Goal: Find contact information: Find contact information

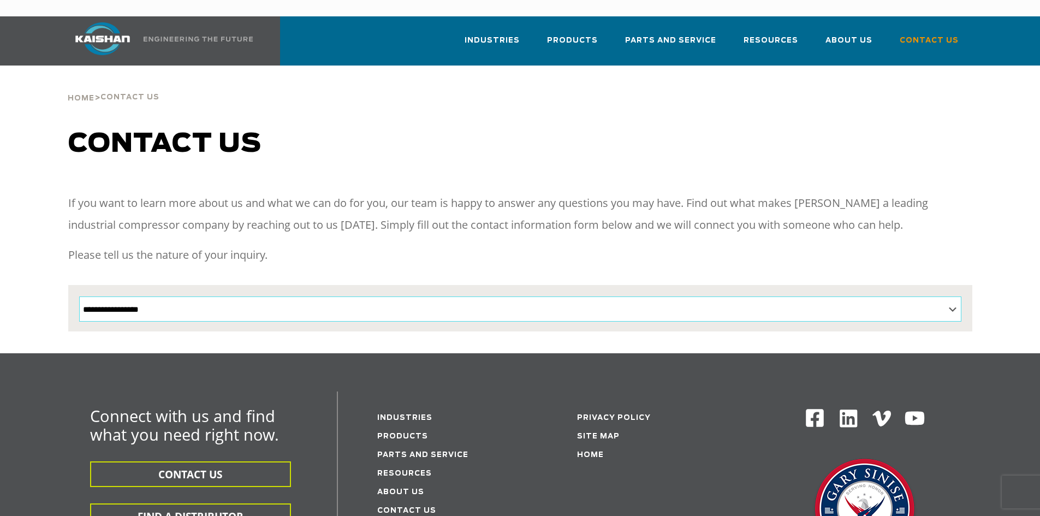
click at [234, 296] on select "**********" at bounding box center [520, 308] width 882 height 25
click at [34, 233] on div "**********" at bounding box center [520, 241] width 1040 height 224
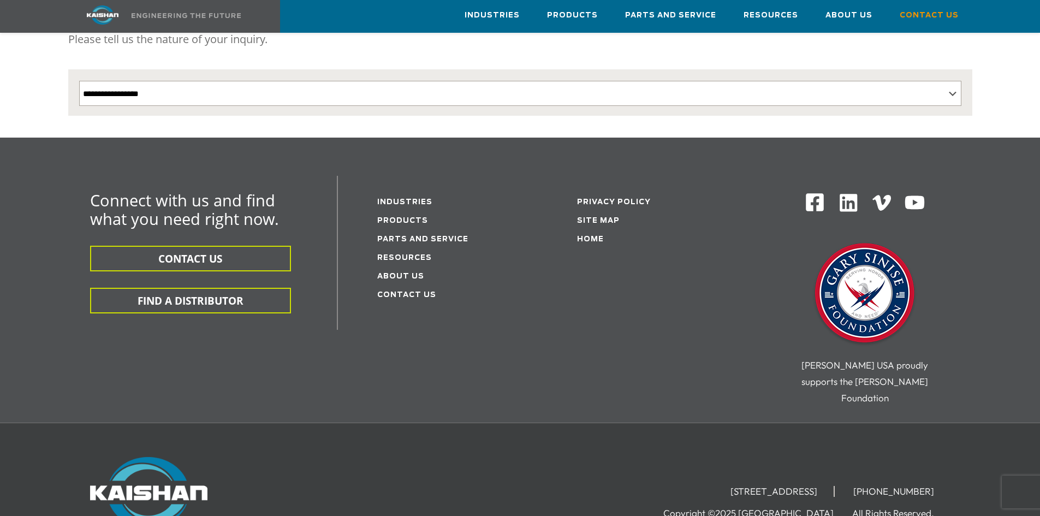
scroll to position [218, 0]
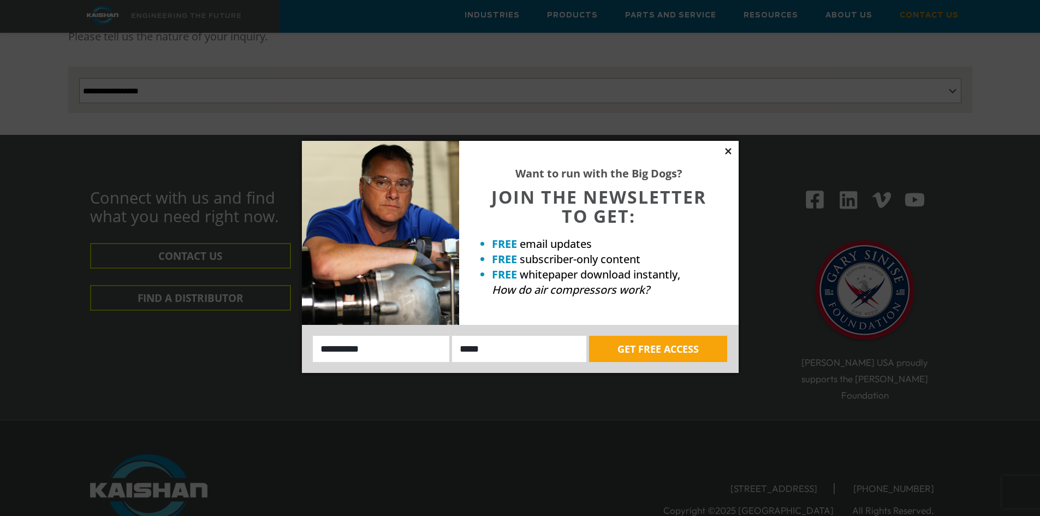
click at [727, 153] on icon at bounding box center [728, 151] width 6 height 6
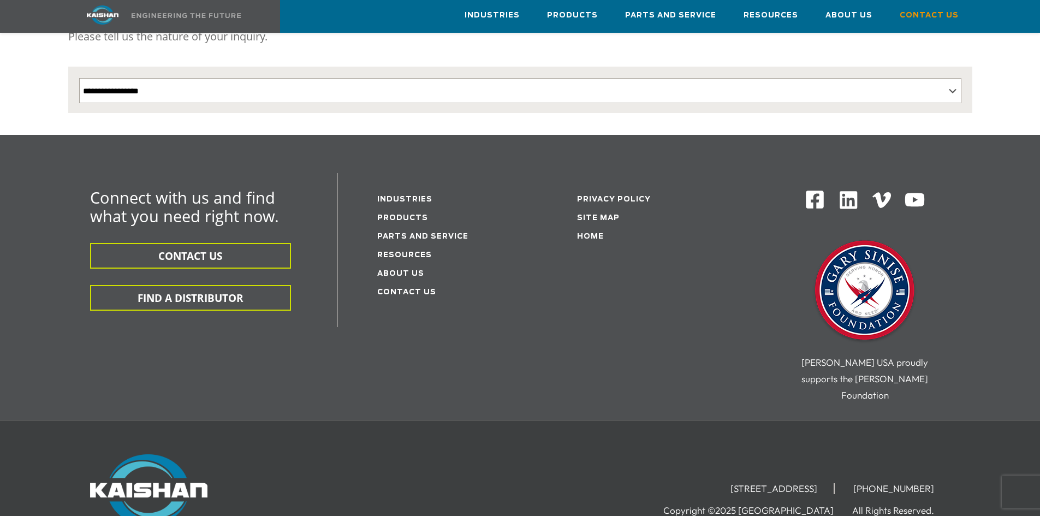
click at [397, 464] on div "[STREET_ADDRESS] [PHONE_NUMBER] Copyright ©2025 Kaishan USA All Rights Reserved." at bounding box center [520, 491] width 917 height 75
drag, startPoint x: 442, startPoint y: 461, endPoint x: 456, endPoint y: 448, distance: 19.0
click at [444, 459] on div "[STREET_ADDRESS] [PHONE_NUMBER] Copyright ©2025 Kaishan USA All Rights Reserved." at bounding box center [675, 486] width 550 height 64
click at [637, 355] on div "Connect with us and find what you need right now. CONTACT US FIND A DISTRIBUTOR…" at bounding box center [520, 296] width 917 height 247
click at [649, 324] on div "Connect with us and find what you need right now. CONTACT US FIND A DISTRIBUTOR…" at bounding box center [520, 296] width 917 height 247
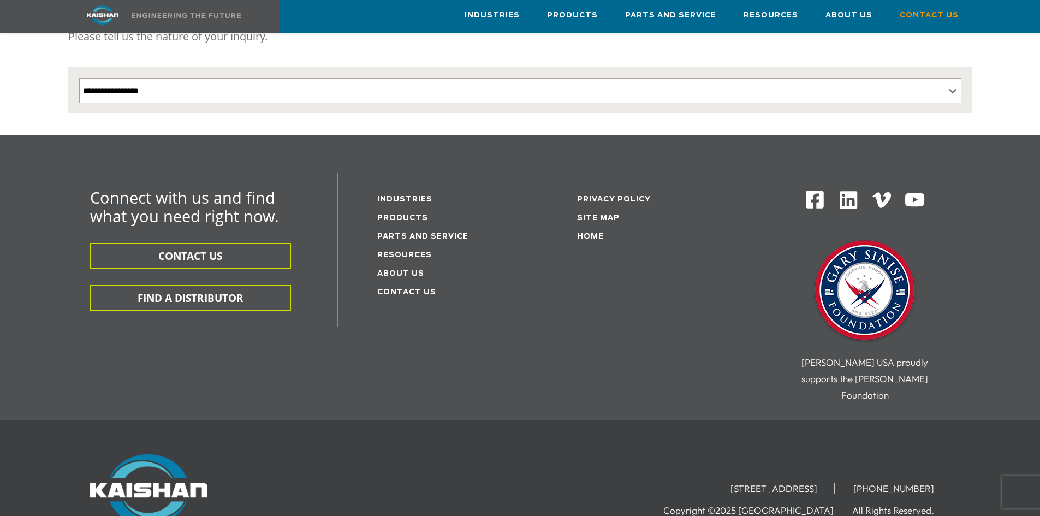
click at [586, 328] on div "Connect with us and find what you need right now. CONTACT US FIND A DISTRIBUTOR…" at bounding box center [520, 296] width 917 height 247
click at [527, 347] on div "Connect with us and find what you need right now. CONTACT US FIND A DISTRIBUTOR…" at bounding box center [520, 296] width 917 height 247
click at [348, 454] on div at bounding box center [237, 491] width 294 height 75
